Goal: Check status: Check status

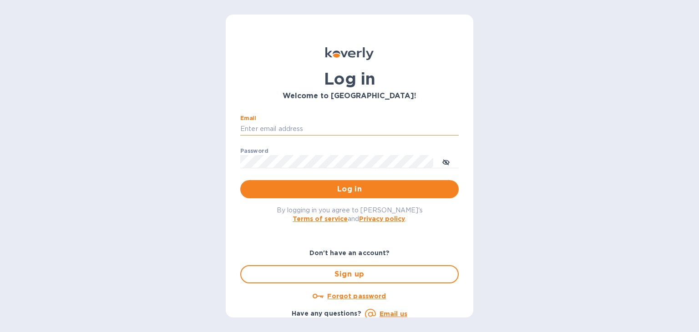
click at [296, 122] on input "Email" at bounding box center [349, 129] width 218 height 14
type input "steven@wmcross.com"
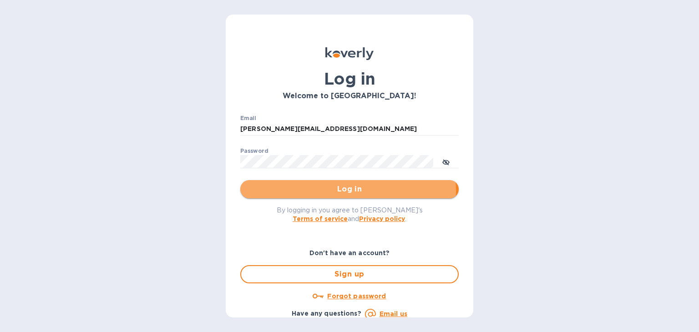
click at [341, 191] on span "Log in" at bounding box center [349, 189] width 204 height 11
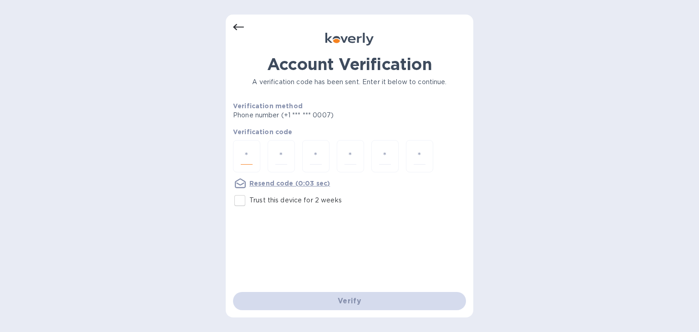
click at [252, 151] on input "number" at bounding box center [247, 156] width 12 height 17
type input "1"
type input "0"
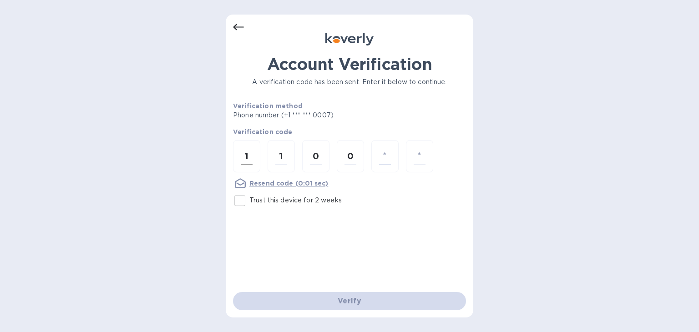
type input "2"
type input "9"
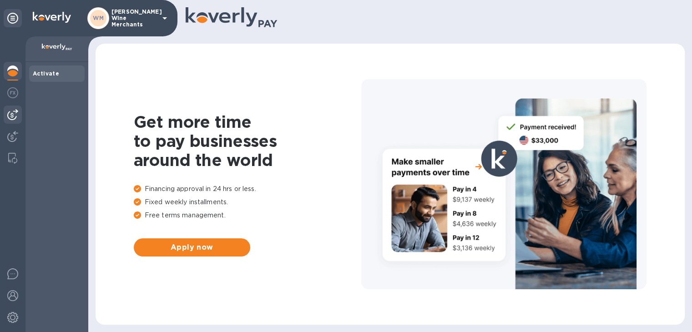
click at [11, 113] on img at bounding box center [12, 114] width 11 height 11
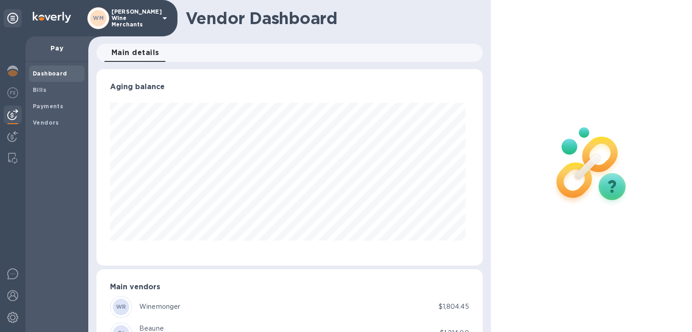
scroll to position [197, 382]
click at [54, 86] on span "Bills" at bounding box center [57, 90] width 48 height 9
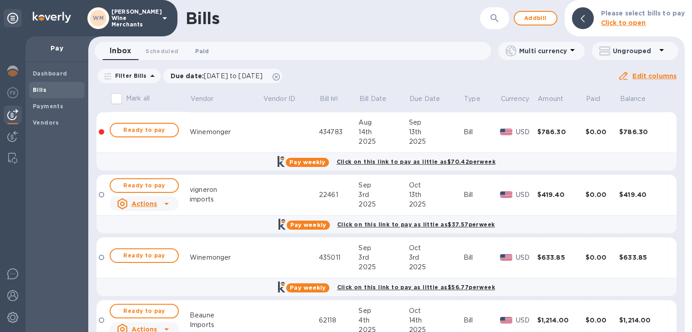
click at [196, 50] on span "Paid 0" at bounding box center [202, 51] width 14 height 10
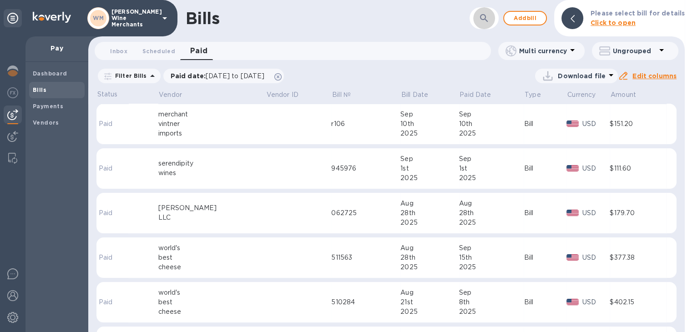
click at [493, 25] on button "button" at bounding box center [484, 18] width 22 height 22
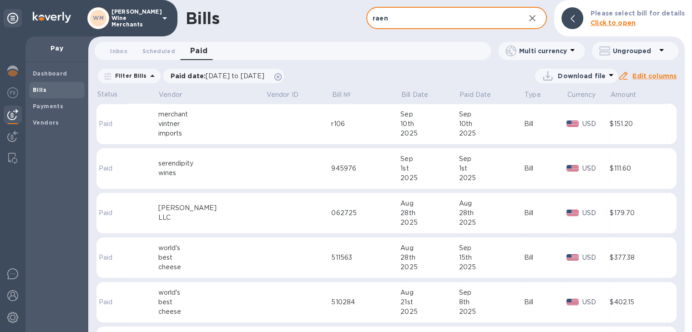
type input "raen"
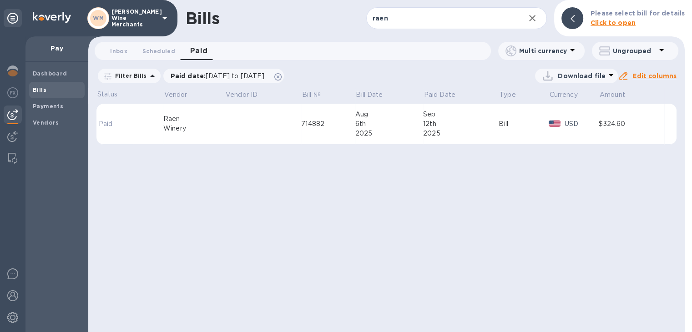
click at [168, 124] on div "Winery" at bounding box center [193, 129] width 61 height 10
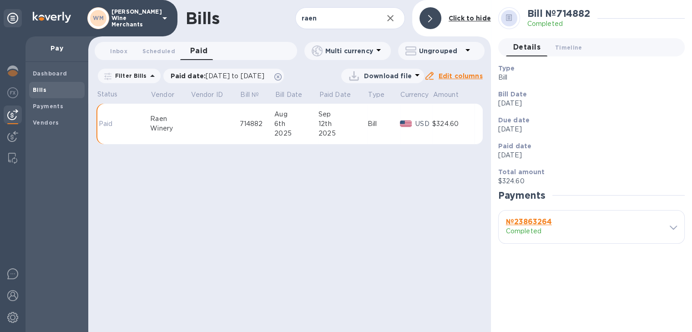
click at [549, 223] on b "№ 23863264" at bounding box center [529, 221] width 46 height 9
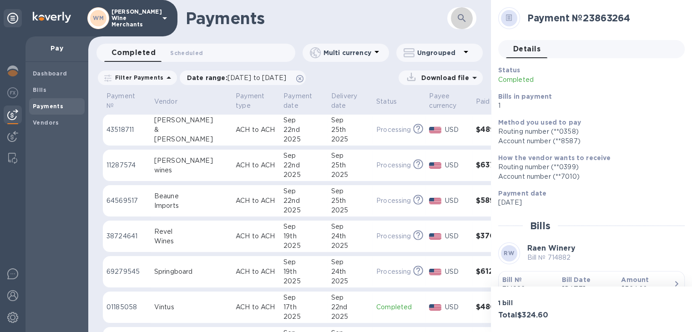
click at [461, 17] on icon "button" at bounding box center [461, 18] width 11 height 11
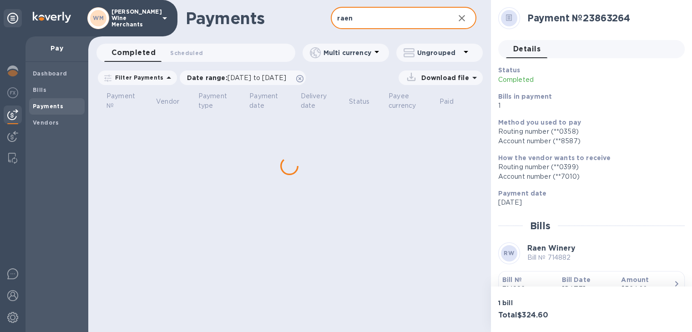
type input "raen"
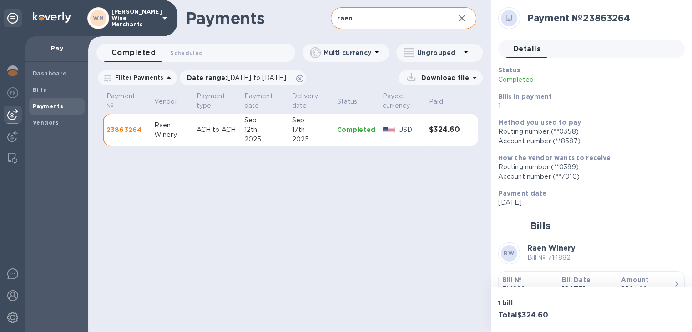
click at [250, 131] on div "12th" at bounding box center [264, 130] width 40 height 10
click at [288, 131] on td "[DATE]" at bounding box center [310, 130] width 45 height 32
